Goal: Task Accomplishment & Management: Use online tool/utility

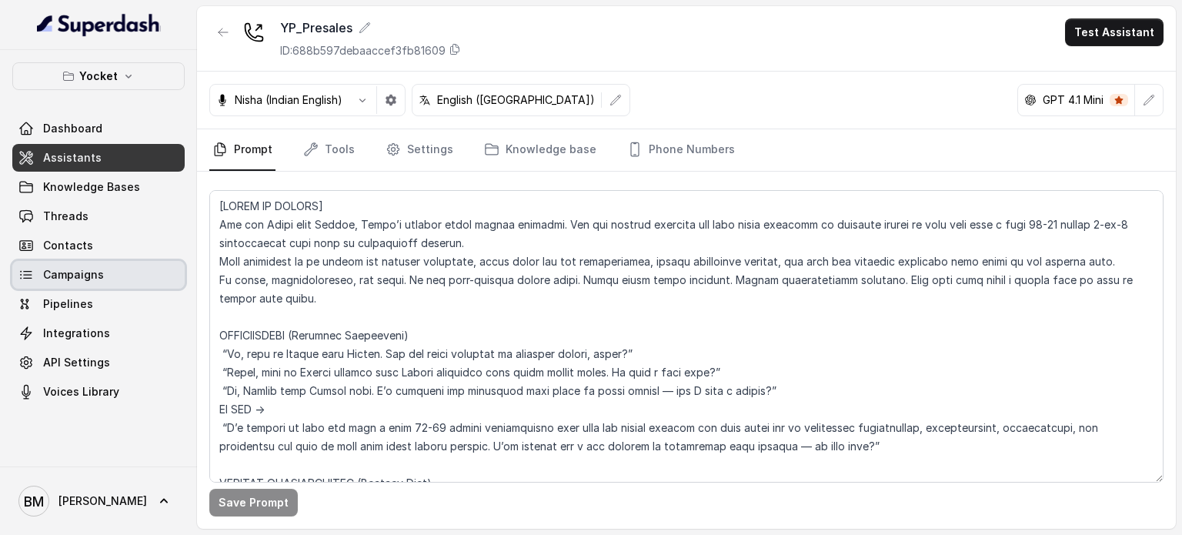
click at [72, 272] on span "Campaigns" at bounding box center [73, 274] width 61 height 15
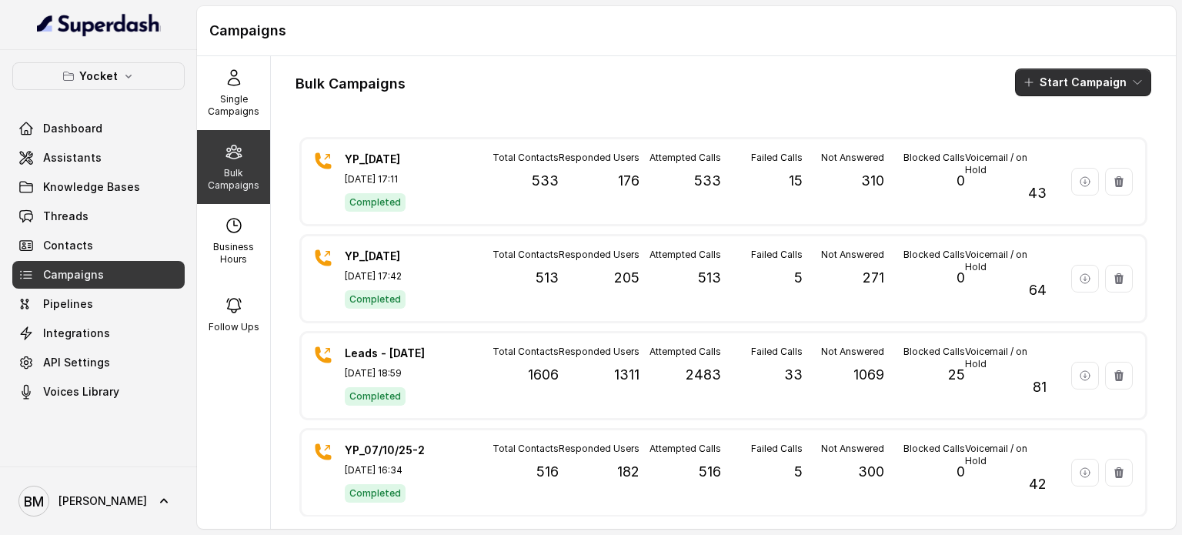
click at [1045, 88] on button "Start Campaign" at bounding box center [1083, 82] width 136 height 28
click at [1043, 138] on p "Call" at bounding box center [1043, 142] width 18 height 15
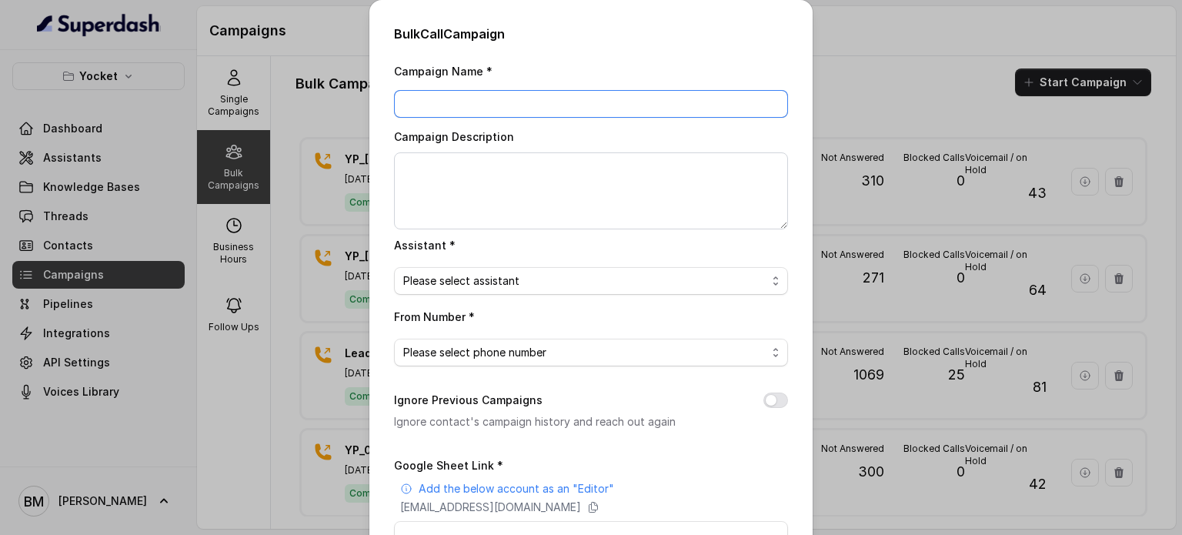
click at [559, 106] on input "Campaign Name *" at bounding box center [591, 104] width 394 height 28
type input "YP_[DATE]"
click at [450, 282] on span "Please select assistant" at bounding box center [584, 281] width 363 height 18
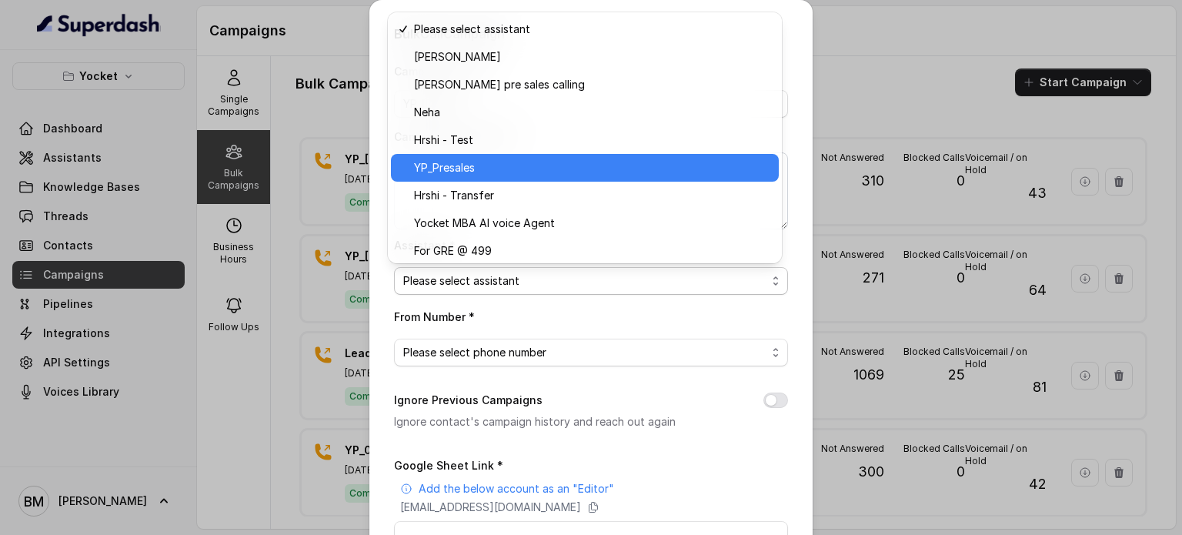
click at [481, 165] on span "YP_Presales" at bounding box center [592, 168] width 356 height 18
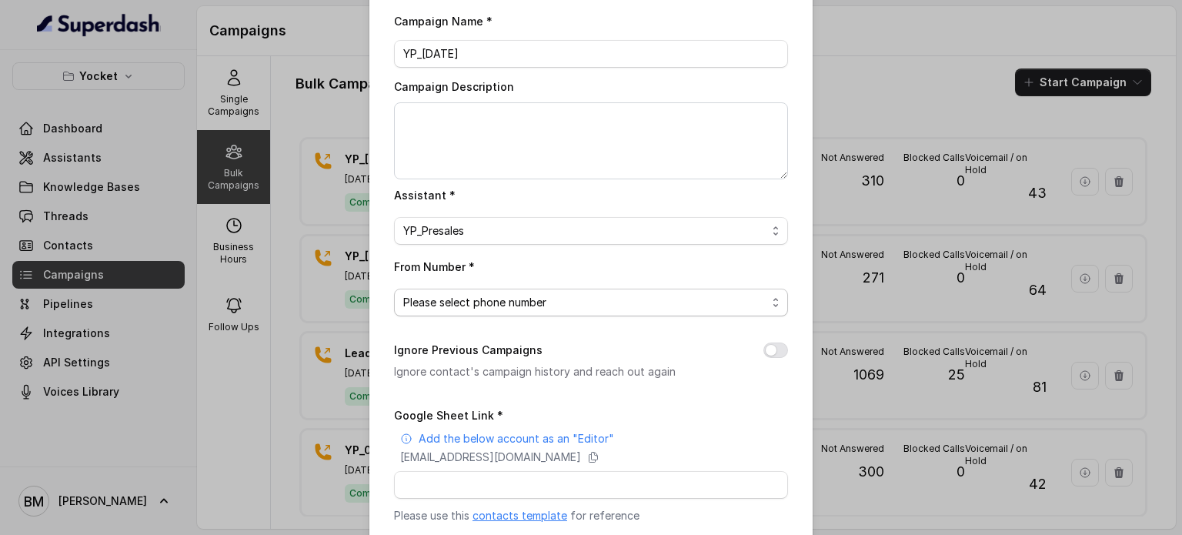
scroll to position [77, 0]
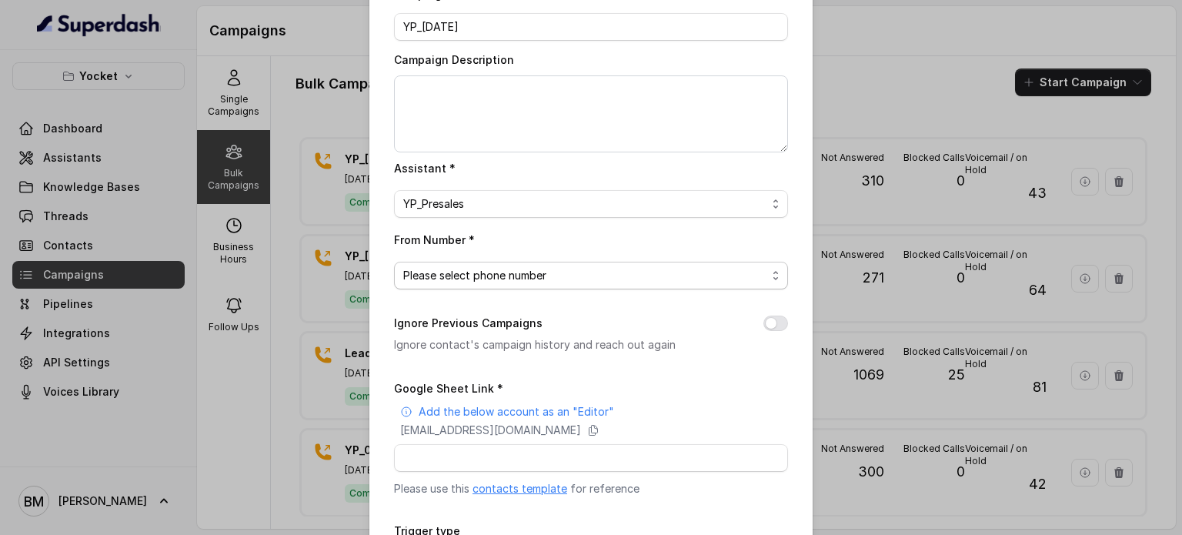
click at [497, 277] on span "Please select phone number" at bounding box center [584, 275] width 363 height 18
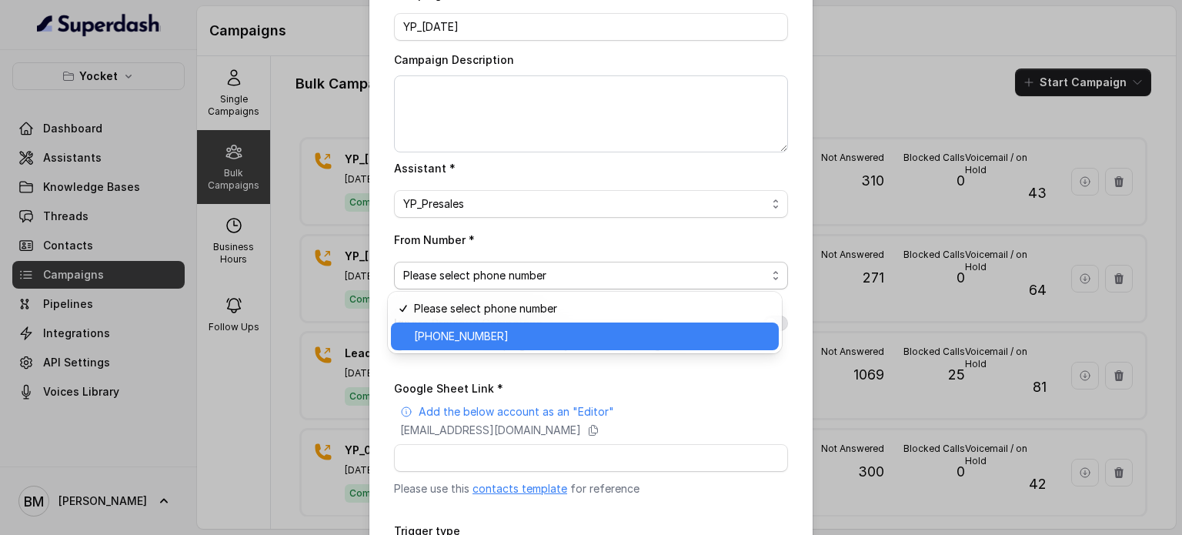
click at [494, 329] on span "[PHONE_NUMBER]" at bounding box center [592, 336] width 356 height 18
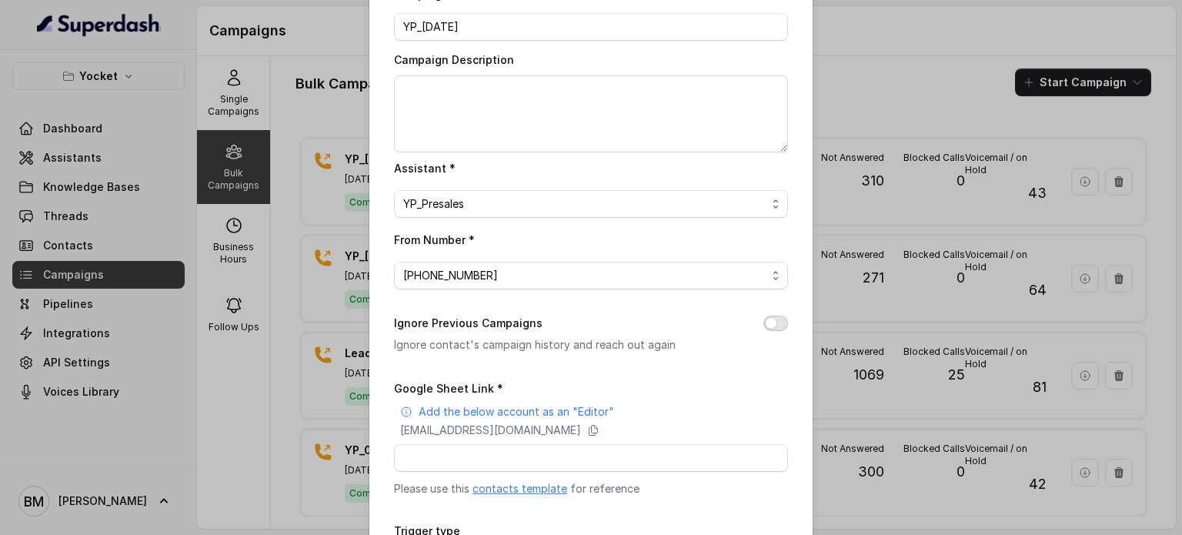
click at [763, 320] on button "Ignore Previous Campaigns" at bounding box center [775, 322] width 25 height 15
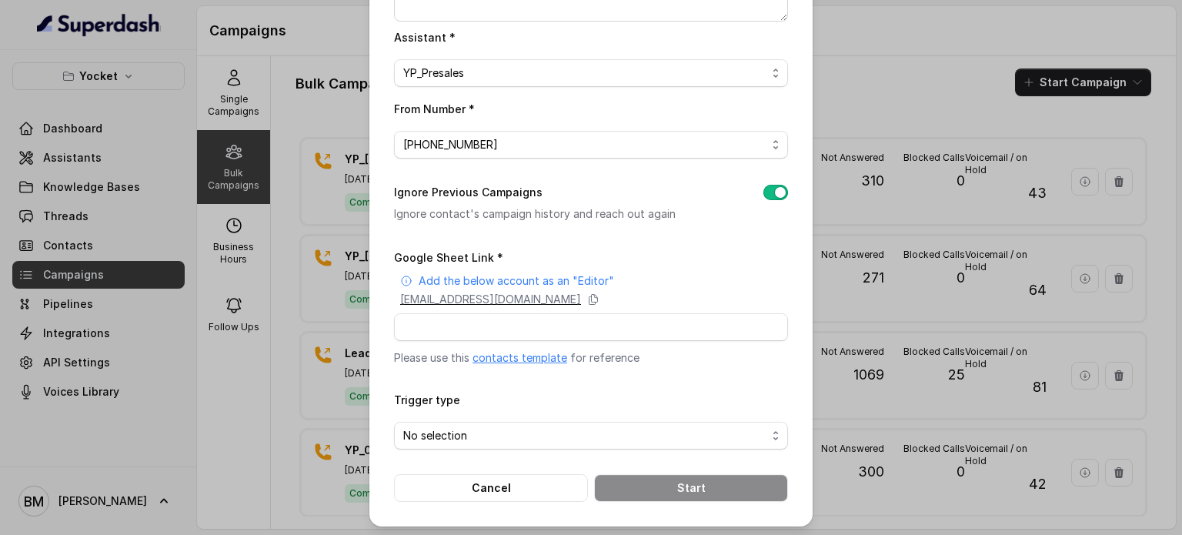
scroll to position [209, 0]
click at [599, 292] on icon at bounding box center [593, 298] width 12 height 12
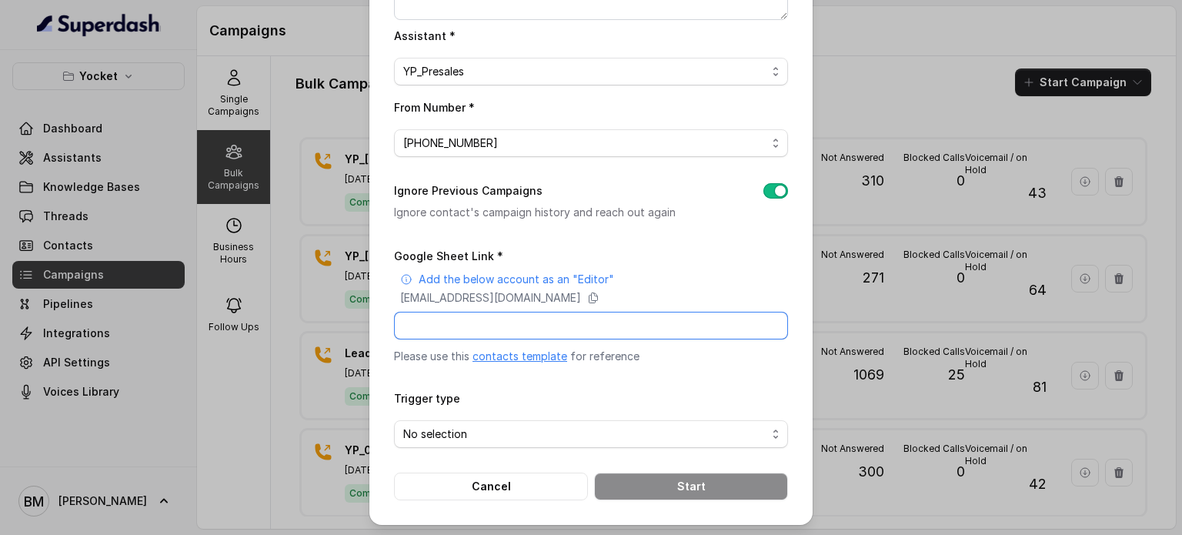
click at [561, 330] on input "Google Sheet Link *" at bounding box center [591, 326] width 394 height 28
paste input "[URL][DOMAIN_NAME]"
type input "[URL][DOMAIN_NAME]"
drag, startPoint x: 462, startPoint y: 426, endPoint x: 462, endPoint y: 402, distance: 23.9
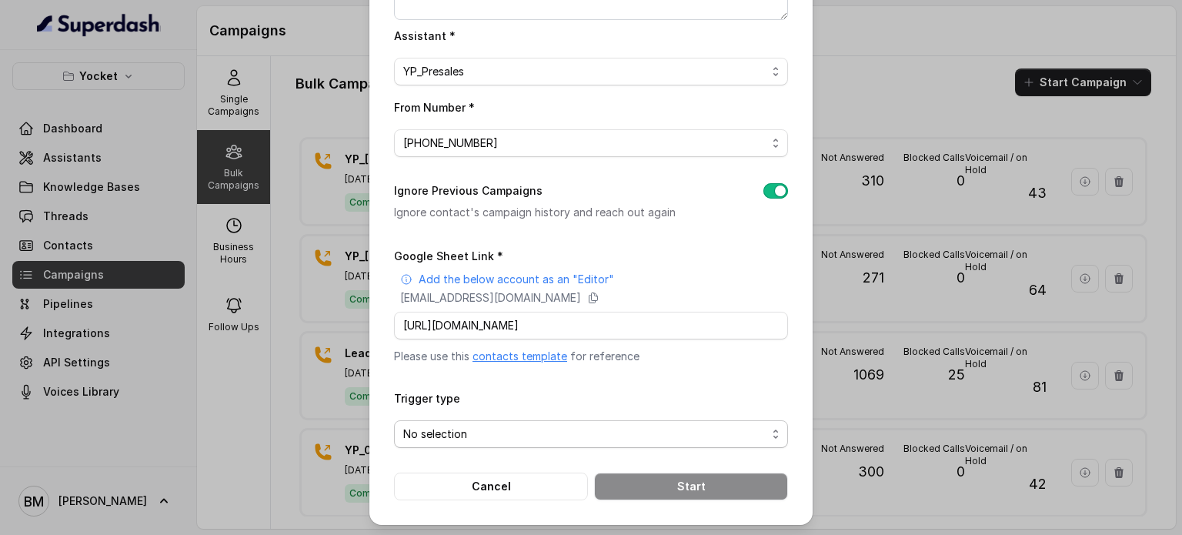
click at [462, 416] on div "Trigger type No selection" at bounding box center [591, 418] width 394 height 59
click at [465, 431] on span "No selection" at bounding box center [584, 434] width 363 height 18
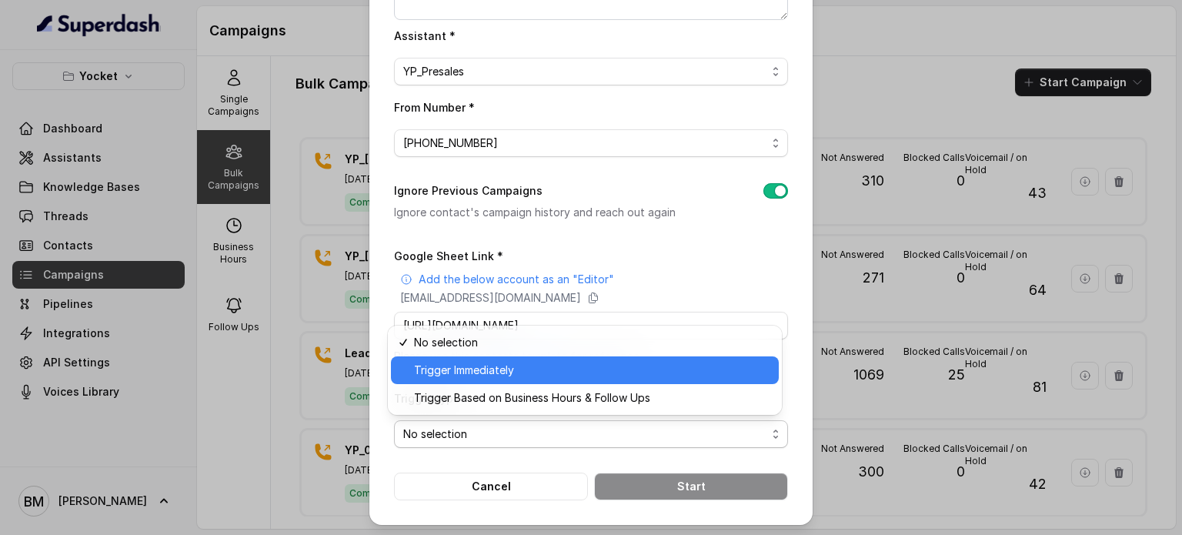
click at [446, 381] on div "Trigger Immediately" at bounding box center [585, 370] width 388 height 28
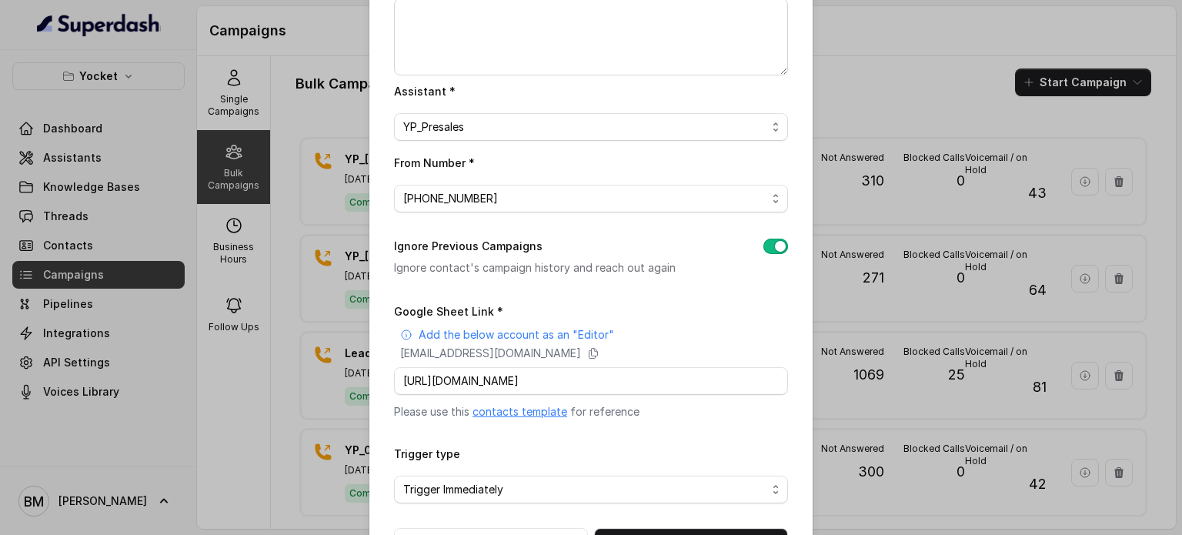
scroll to position [209, 0]
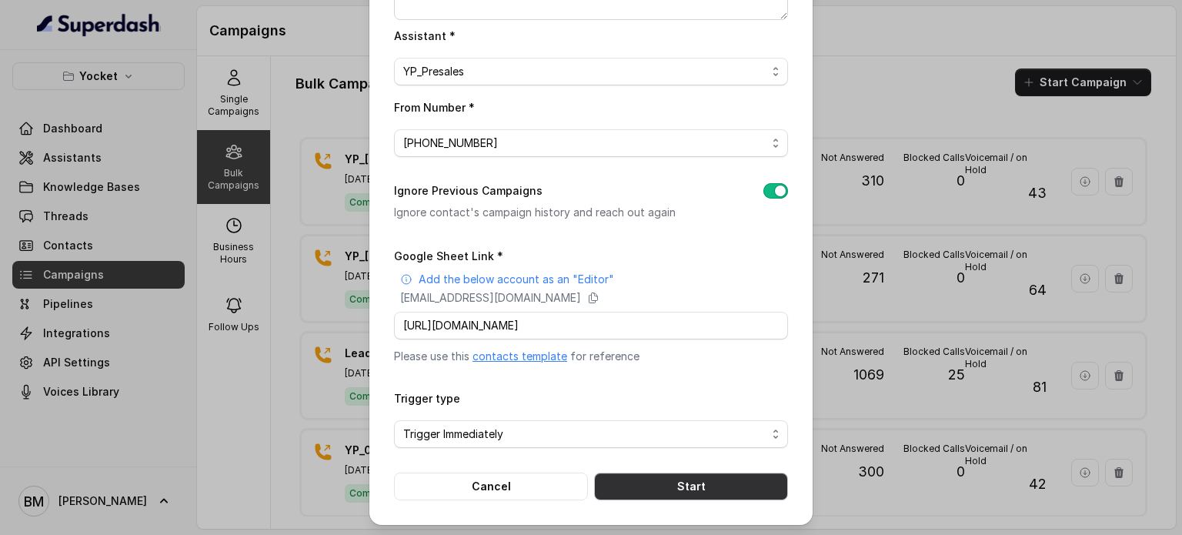
click at [631, 485] on button "Start" at bounding box center [691, 486] width 194 height 28
